Goal: Task Accomplishment & Management: Use online tool/utility

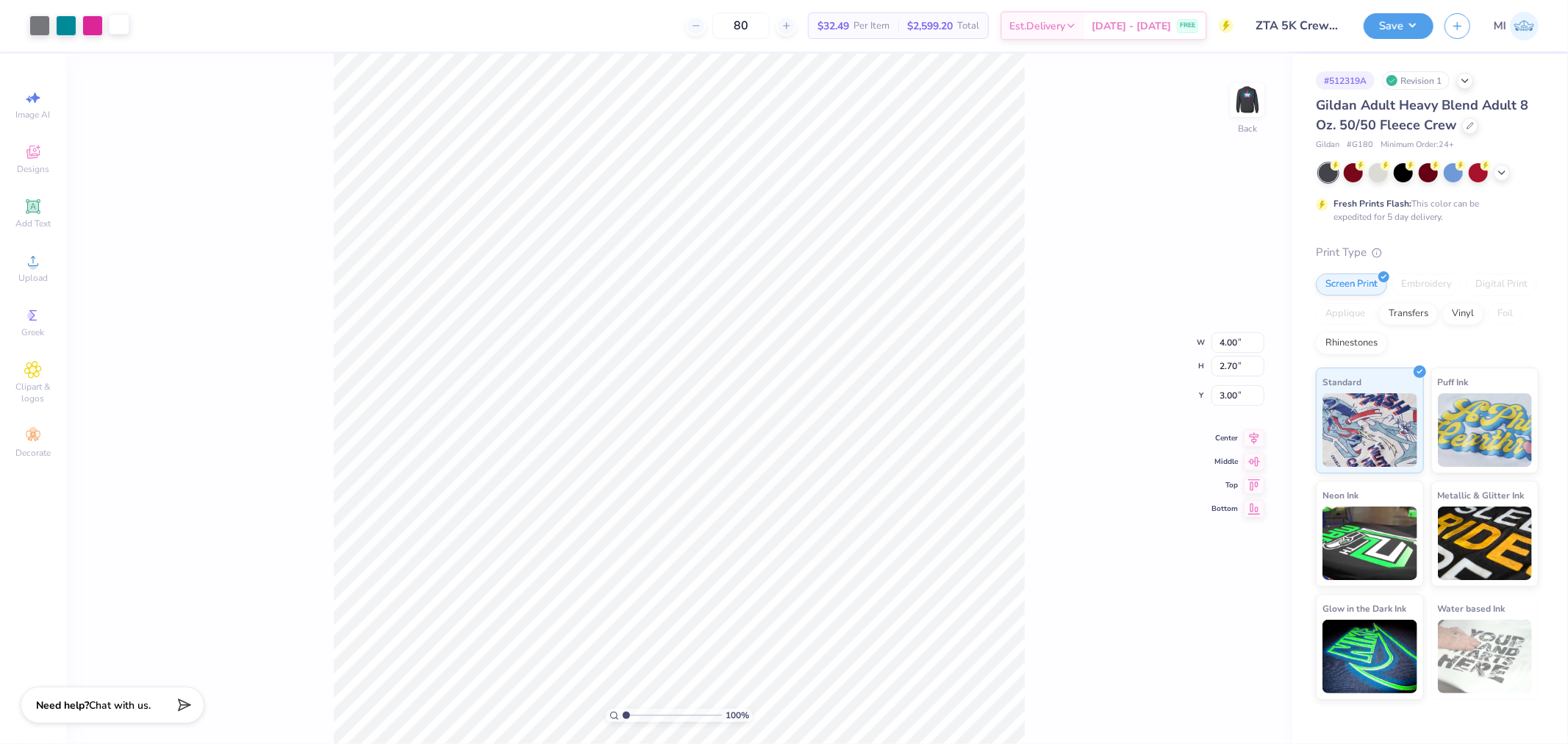
click at [112, 24] on div at bounding box center [119, 24] width 21 height 21
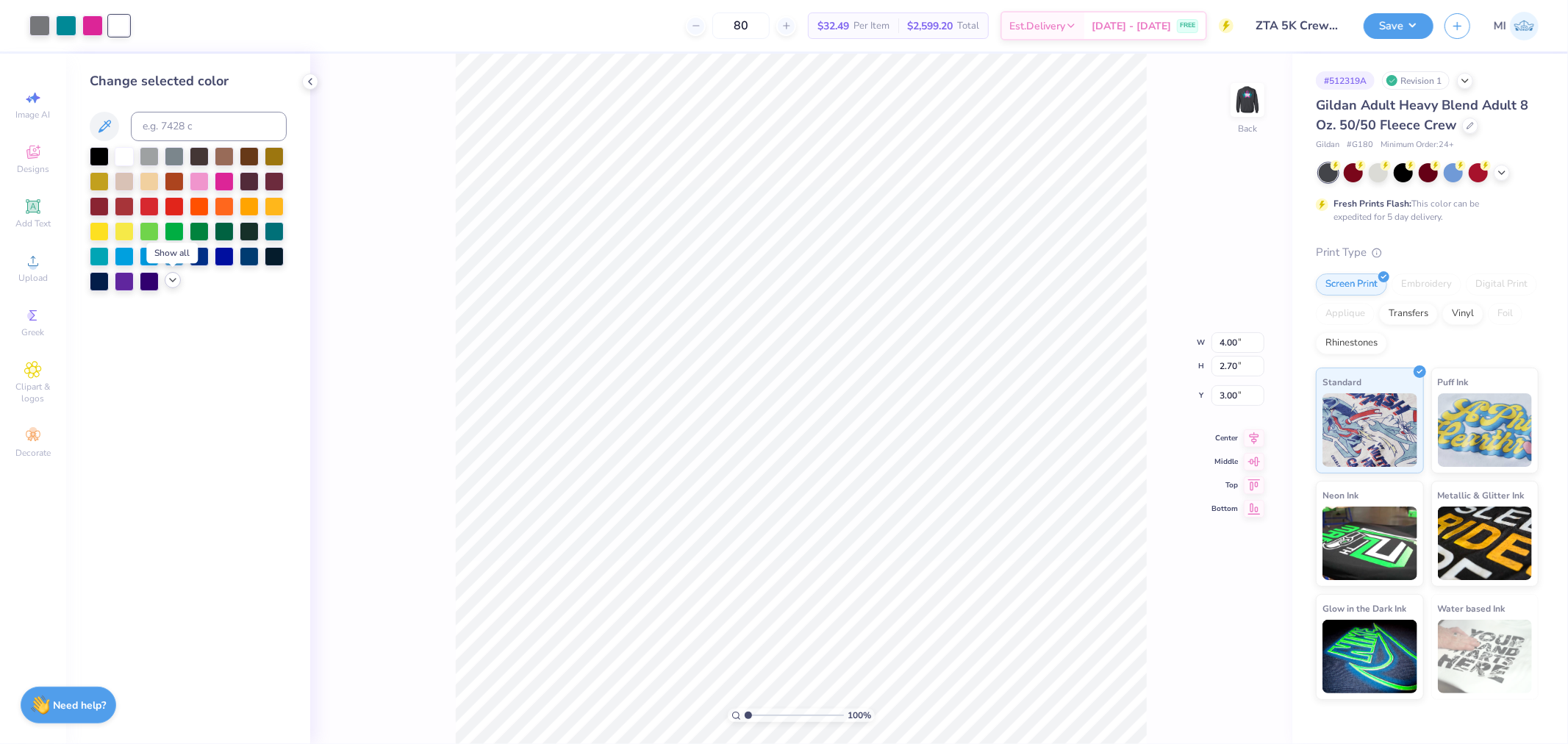
click at [172, 285] on icon at bounding box center [173, 281] width 12 height 12
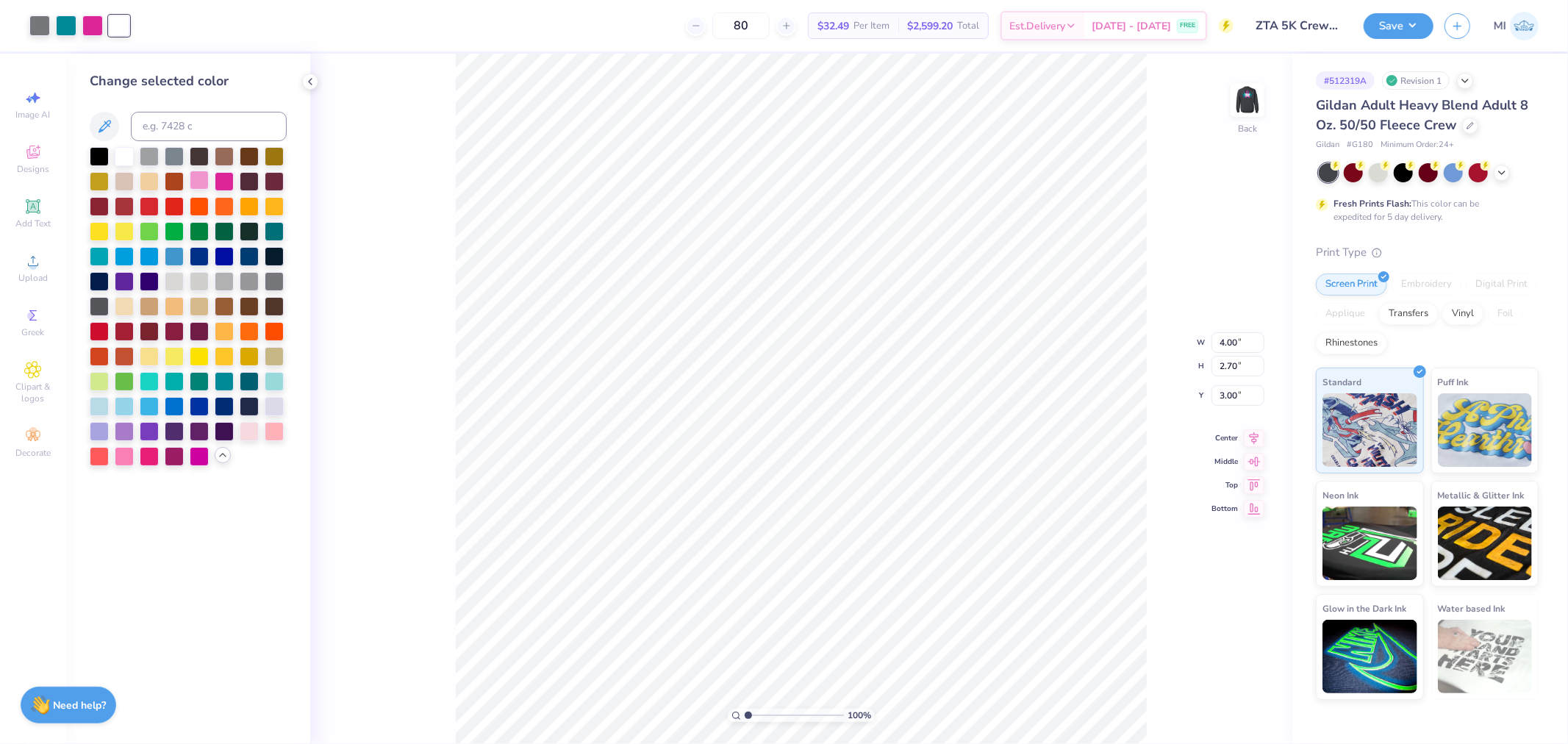
click at [194, 181] on div at bounding box center [199, 180] width 19 height 19
click at [56, 30] on div at bounding box center [66, 24] width 21 height 21
click at [120, 154] on div at bounding box center [125, 155] width 19 height 19
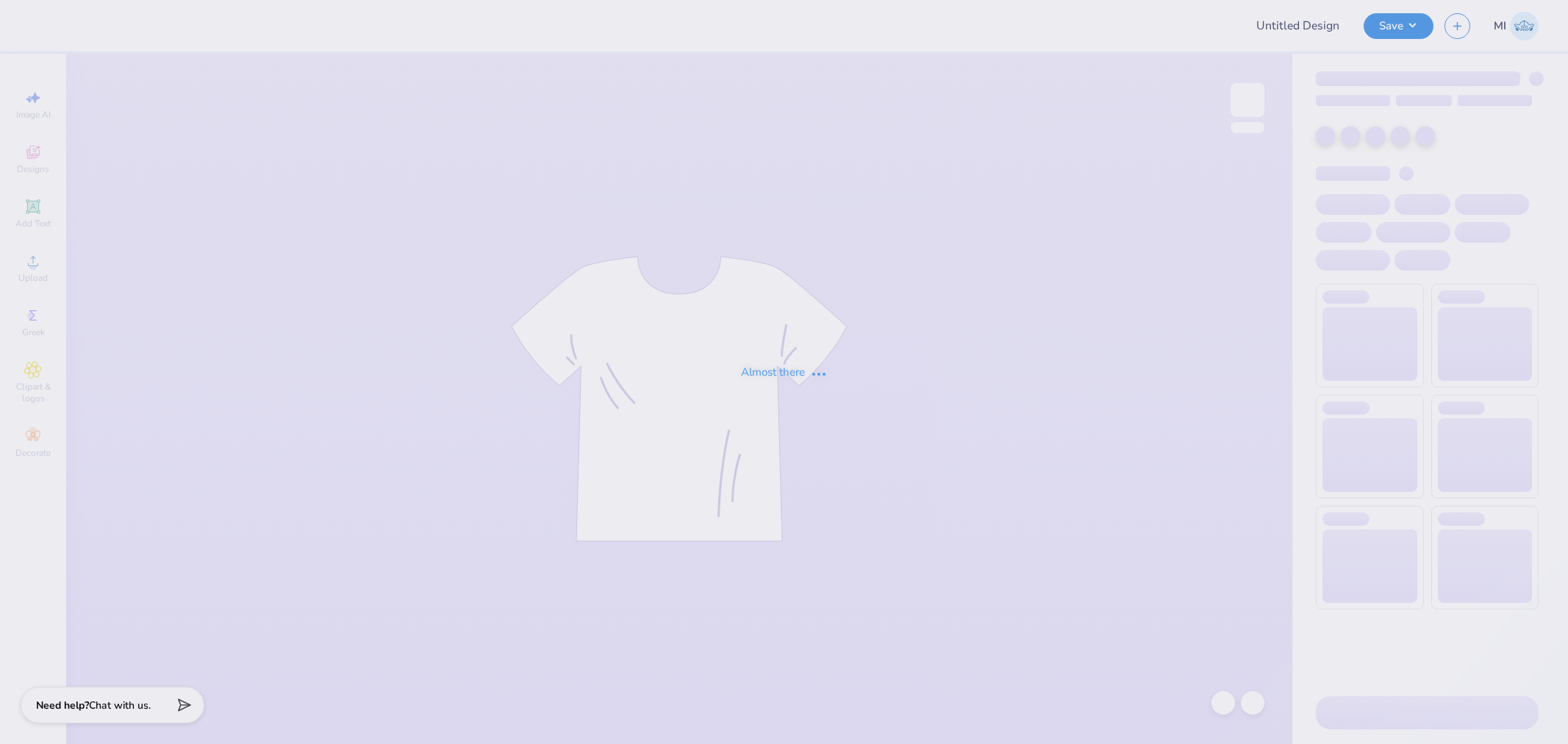
type input "[PERSON_NAME]"
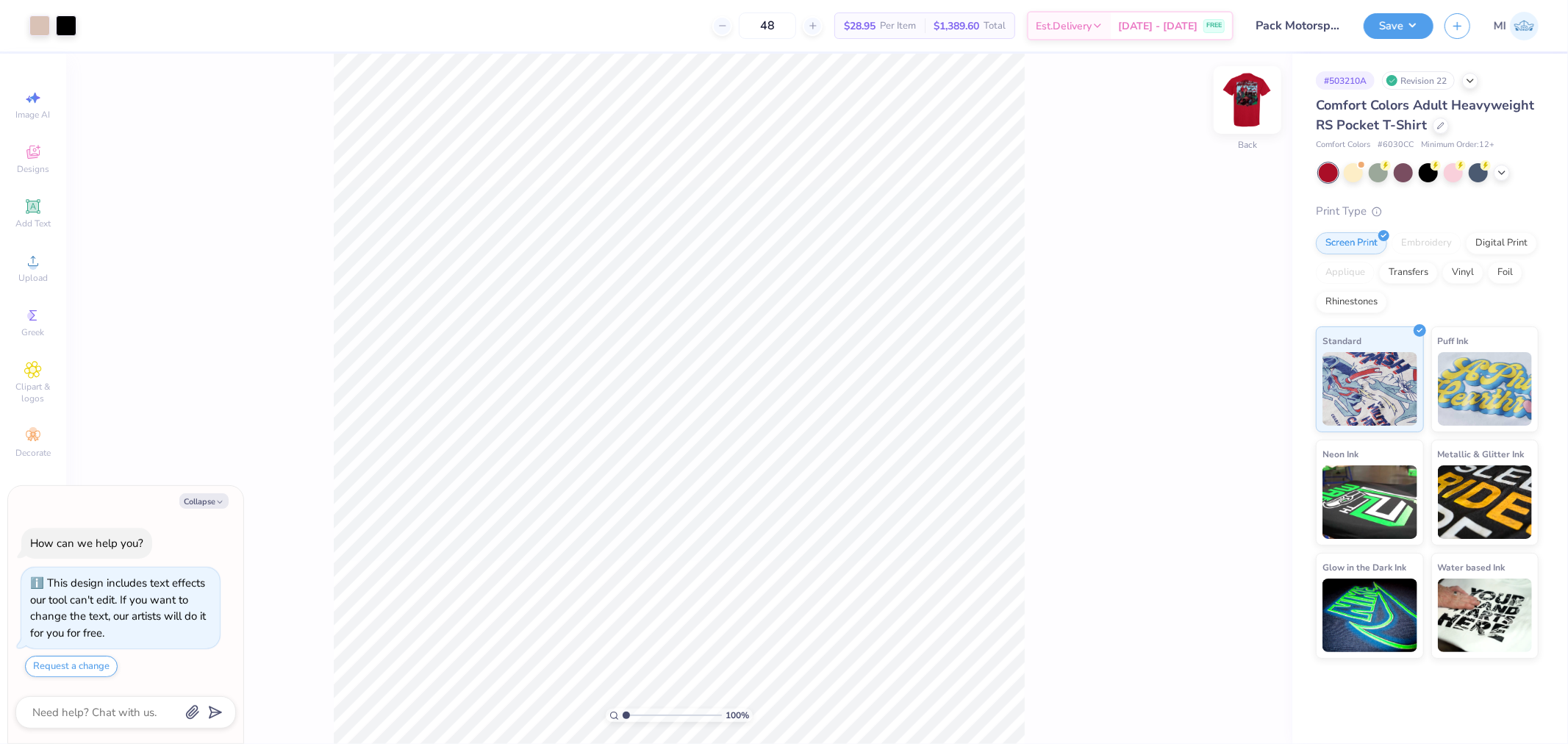
click at [1273, 82] on img at bounding box center [1247, 100] width 59 height 59
type textarea "x"
type input "2.43350755145413"
type input "12.47"
type input "14.87"
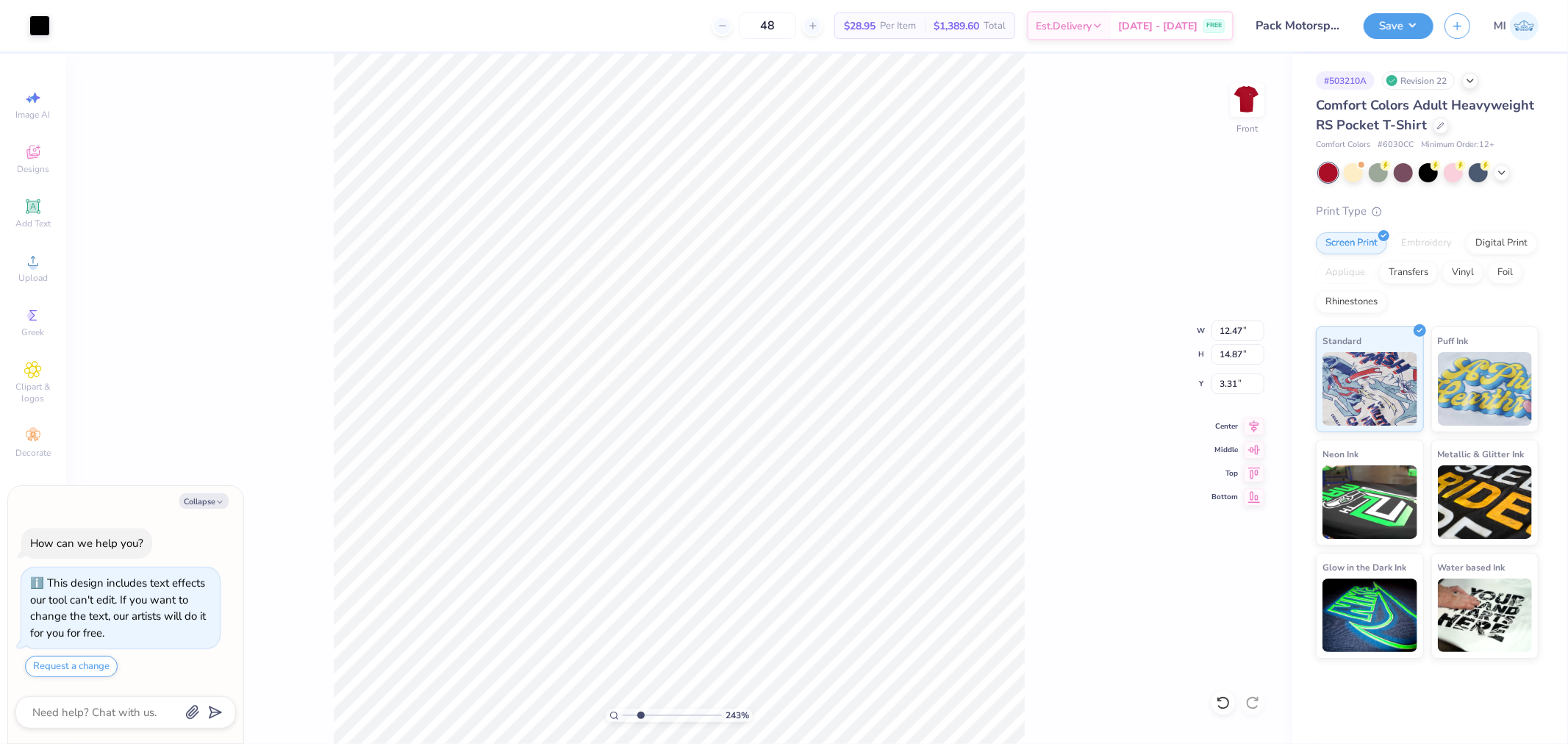
type input "3.31"
type textarea "x"
type input "2.43350755145413"
type textarea "x"
type input "2.43350755145413"
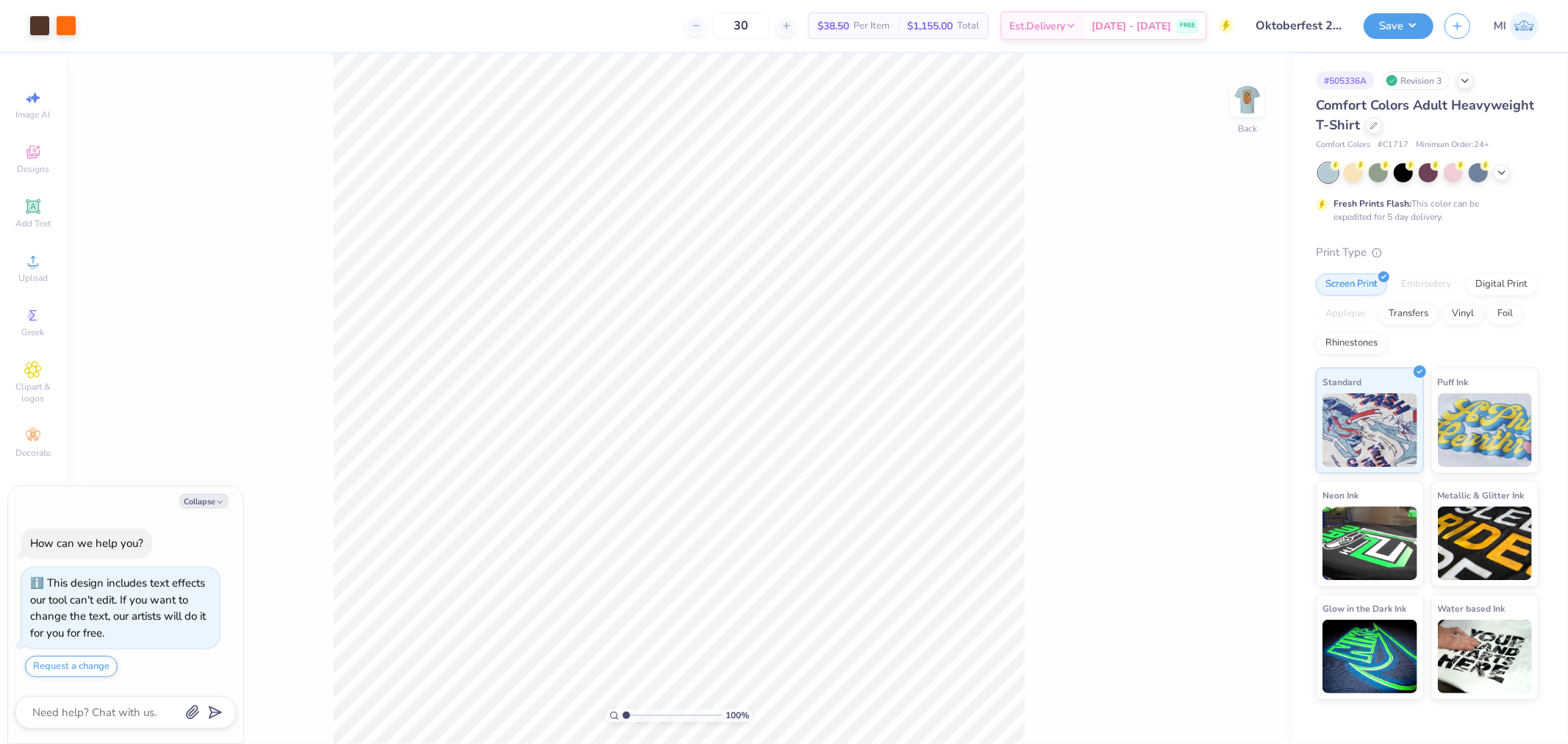
click at [1362, 119] on div "Comfort Colors Adult Heavyweight T-Shirt" at bounding box center [1428, 116] width 223 height 40
type textarea "x"
